Goal: Information Seeking & Learning: Check status

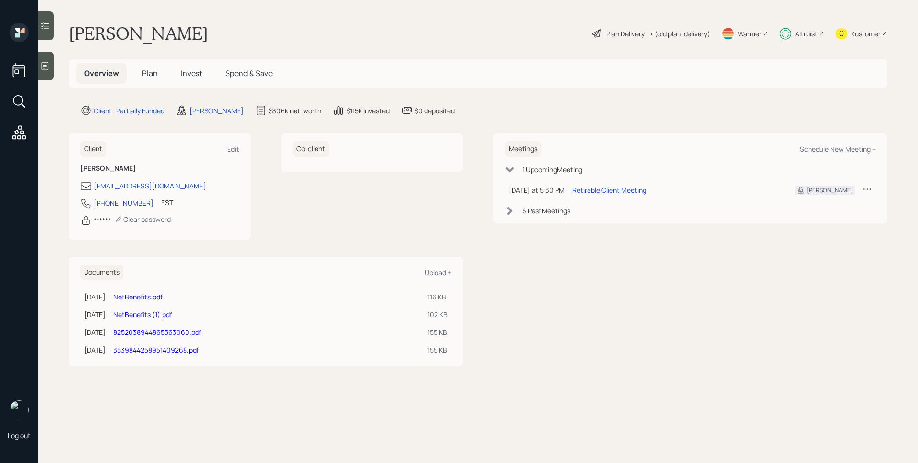
click at [189, 71] on span "Invest" at bounding box center [192, 73] width 22 height 11
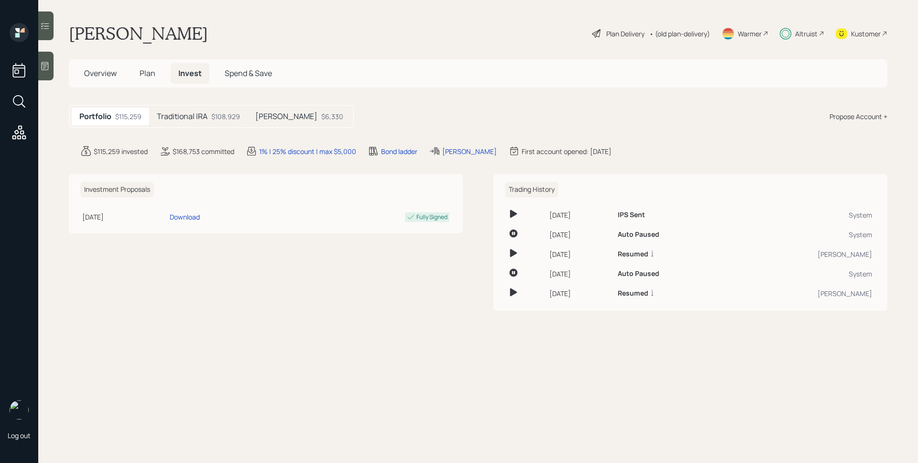
click at [193, 116] on h5 "Traditional IRA" at bounding box center [182, 116] width 51 height 9
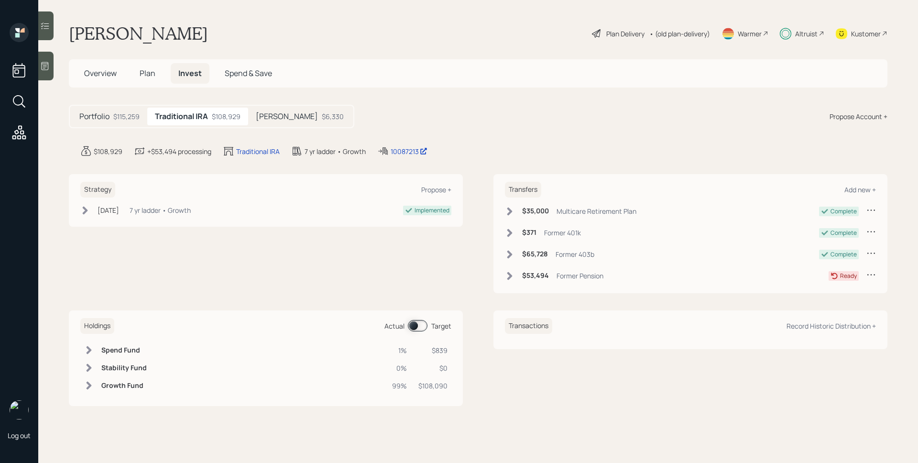
click at [291, 122] on div "[PERSON_NAME] $6,330" at bounding box center [299, 117] width 103 height 18
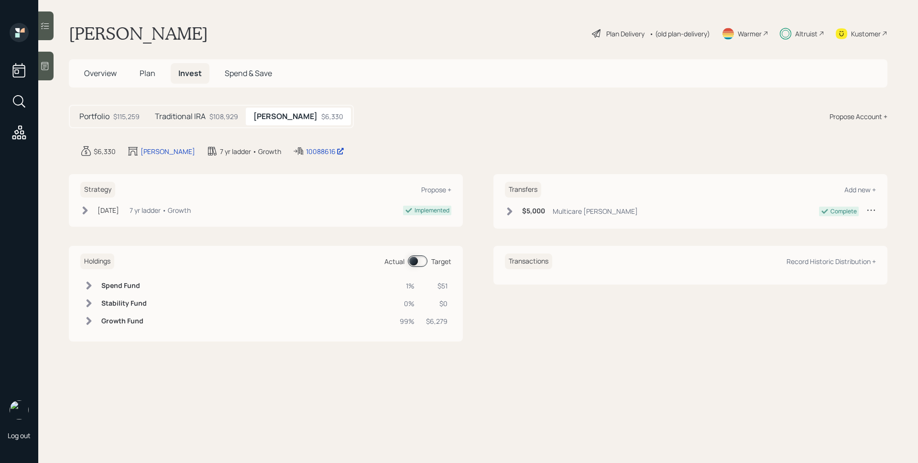
drag, startPoint x: 216, startPoint y: 129, endPoint x: 211, endPoint y: 127, distance: 5.3
click at [214, 129] on main "[PERSON_NAME] Plan Delivery • (old plan-delivery) Warmer Altruist Kustomer Over…" at bounding box center [477, 231] width 879 height 463
click at [209, 123] on div "Traditional IRA $108,929" at bounding box center [196, 117] width 98 height 18
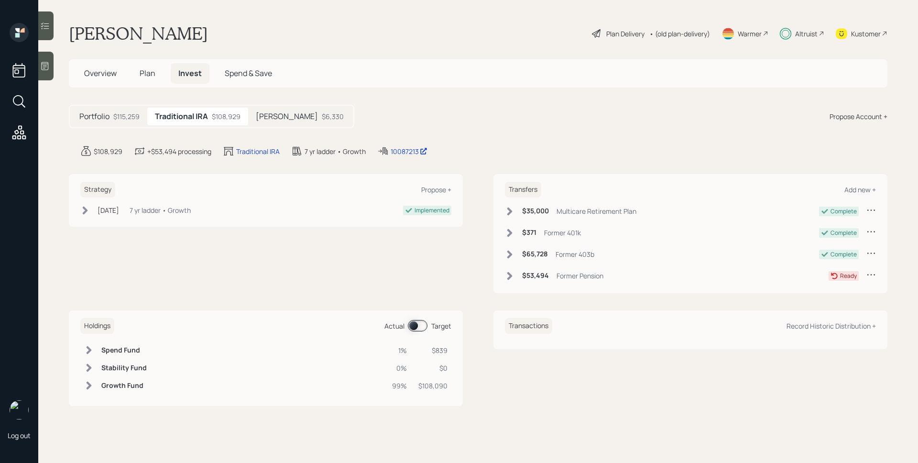
click at [122, 115] on div "$115,259" at bounding box center [126, 116] width 26 height 10
